Goal: Information Seeking & Learning: Learn about a topic

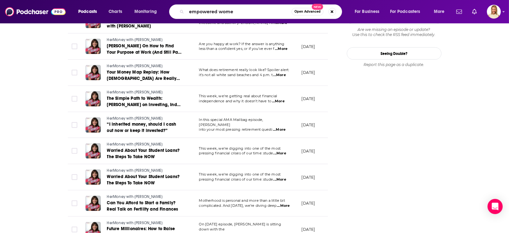
type input "empowered women"
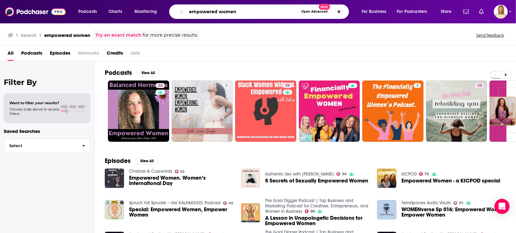
click at [278, 14] on input "empowered women" at bounding box center [242, 12] width 112 height 10
drag, startPoint x: 243, startPoint y: 10, endPoint x: 178, endPoint y: 17, distance: 66.0
click at [178, 17] on div "empowered women Open Advanced New" at bounding box center [259, 11] width 180 height 15
type input "w"
type input "she rises"
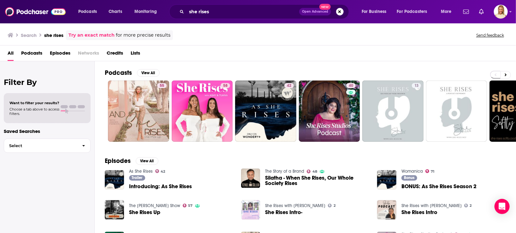
click at [35, 52] on span "Podcasts" at bounding box center [31, 54] width 21 height 13
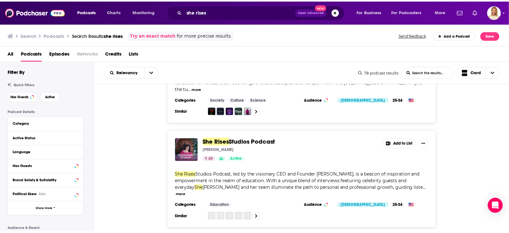
scroll to position [284, 0]
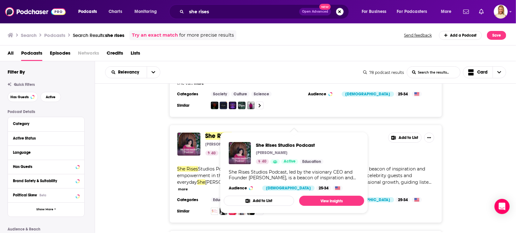
click at [235, 132] on span "Studios Podcast" at bounding box center [255, 136] width 47 height 8
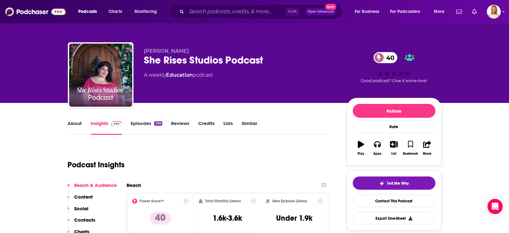
click at [74, 122] on link "About" at bounding box center [75, 127] width 14 height 15
